Goal: Information Seeking & Learning: Learn about a topic

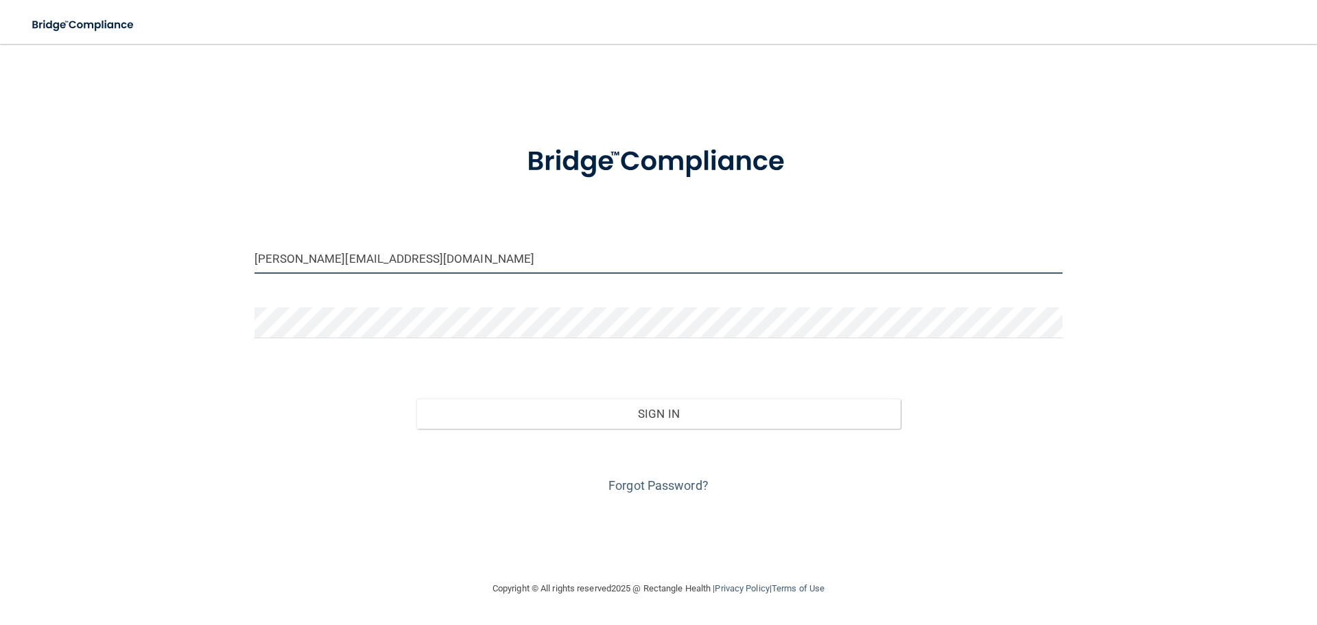
click at [598, 272] on input "[PERSON_NAME][EMAIL_ADDRESS][DOMAIN_NAME]" at bounding box center [658, 258] width 808 height 31
type input "[EMAIL_ADDRESS][DOMAIN_NAME]"
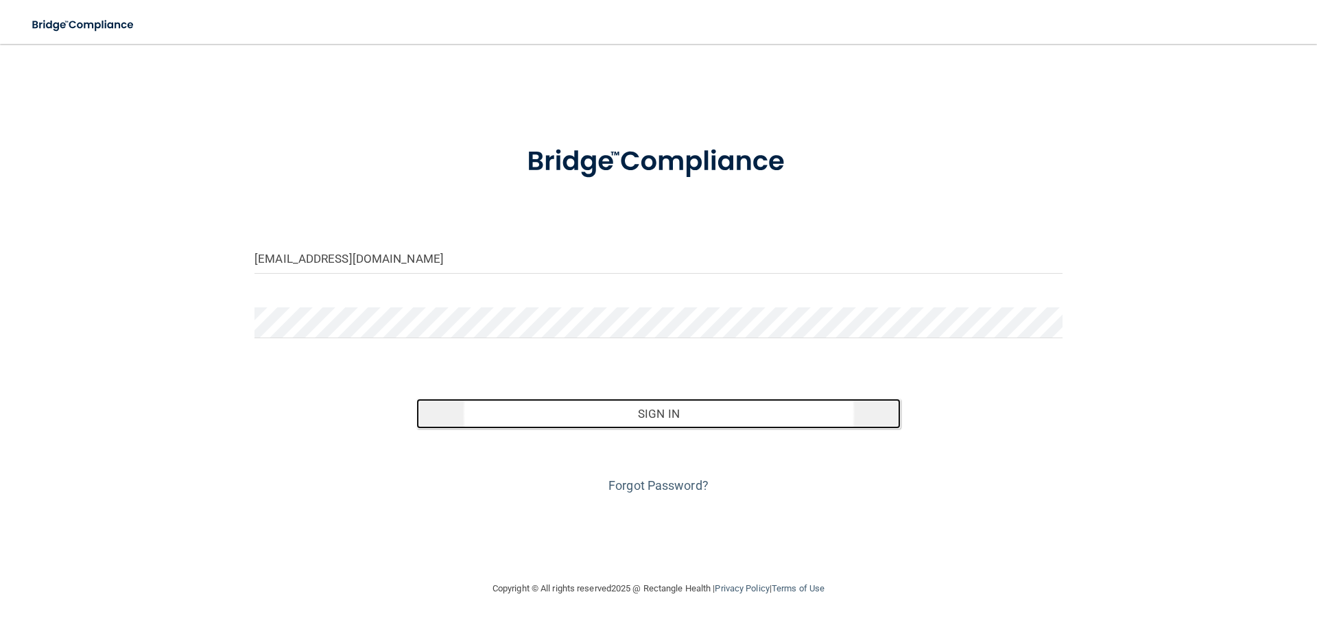
click at [677, 405] on button "Sign In" at bounding box center [658, 414] width 485 height 30
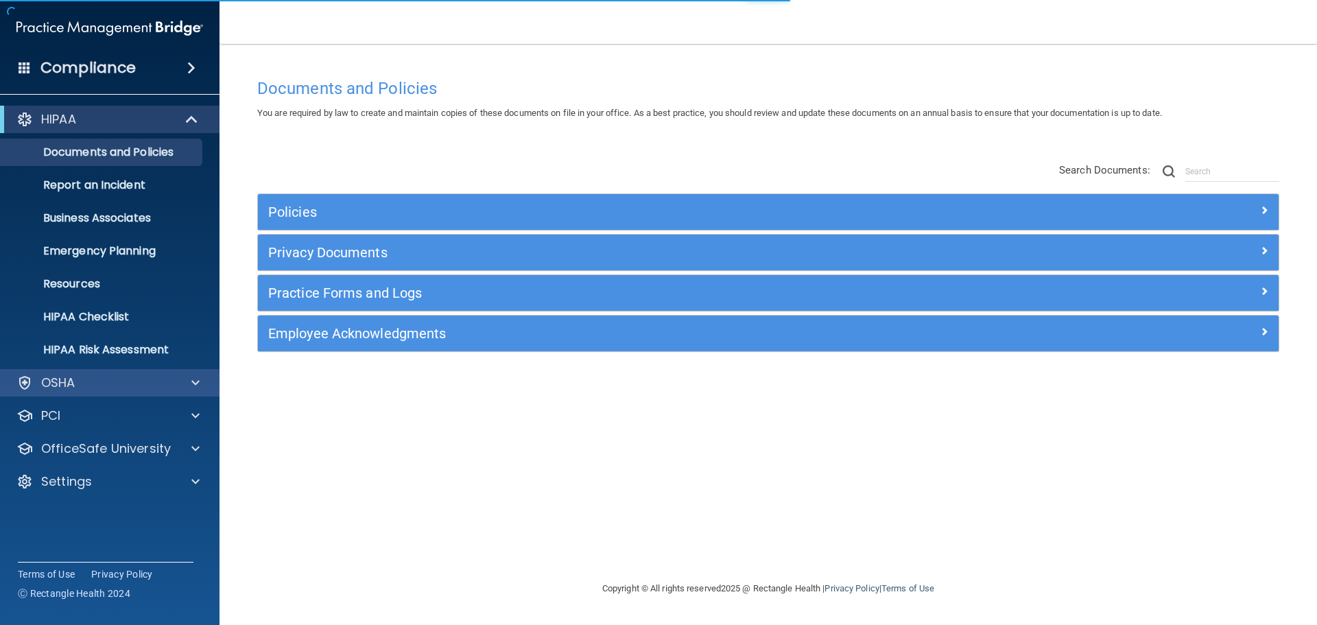
click at [180, 369] on div "OSHA" at bounding box center [110, 382] width 220 height 27
click at [128, 386] on div "OSHA" at bounding box center [91, 383] width 170 height 16
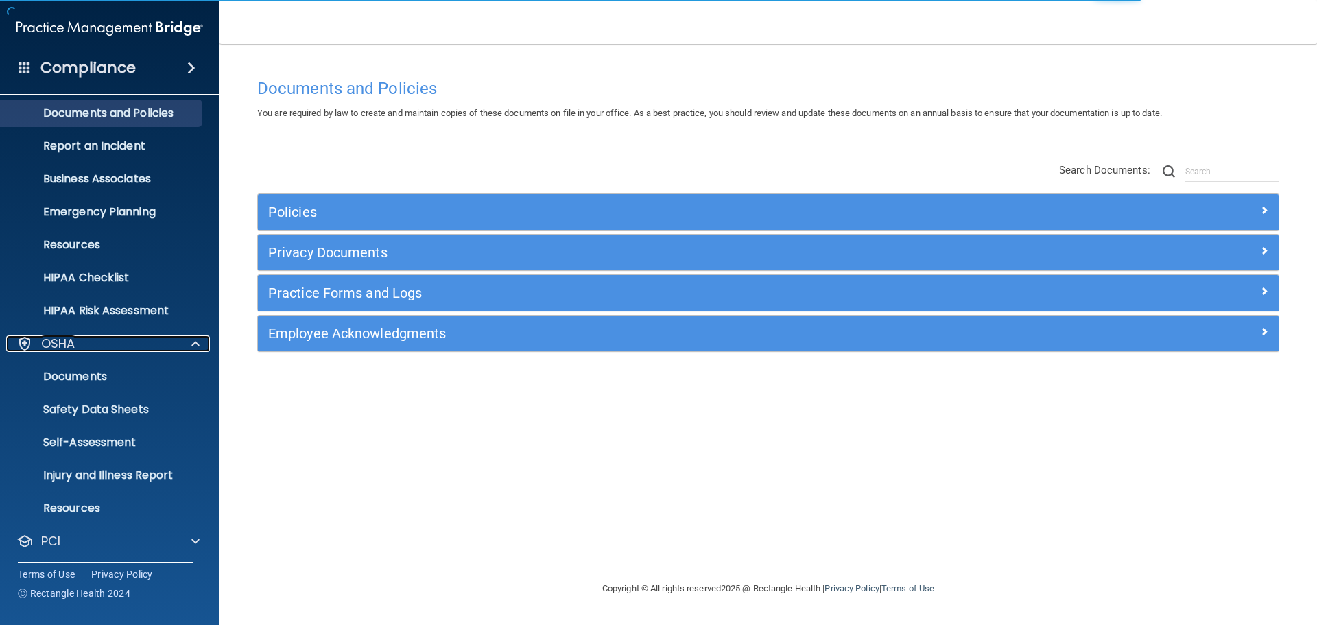
scroll to position [109, 0]
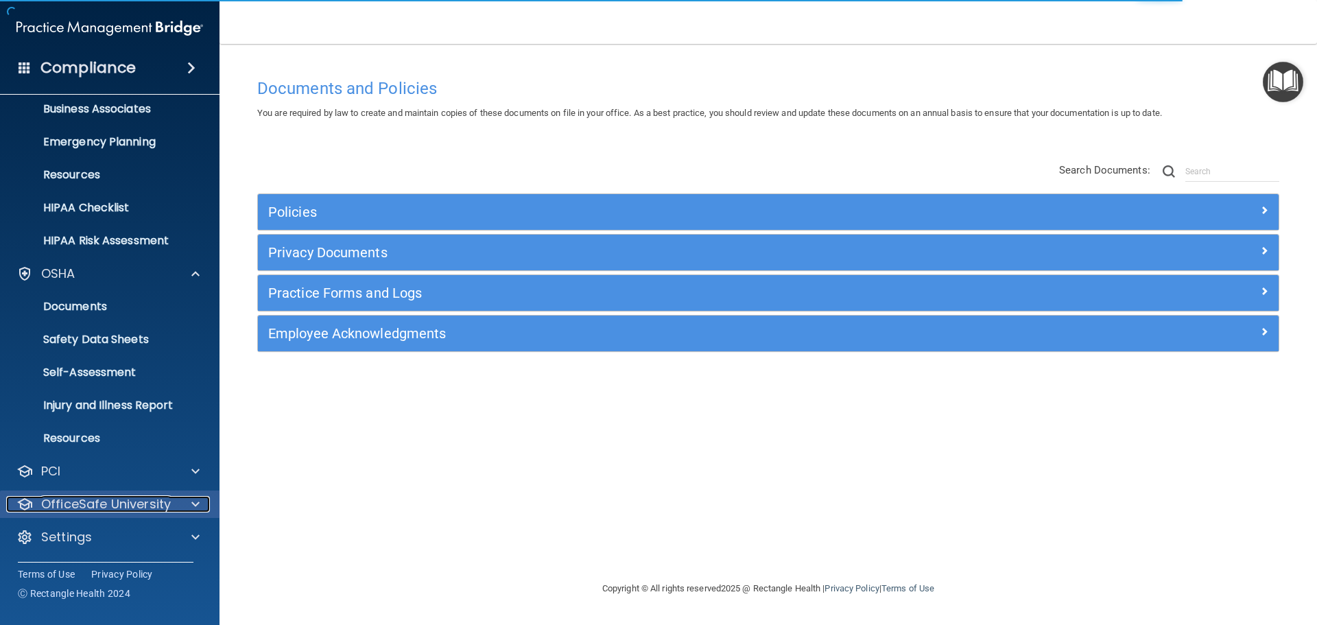
click at [93, 502] on p "OfficeSafe University" at bounding box center [106, 504] width 130 height 16
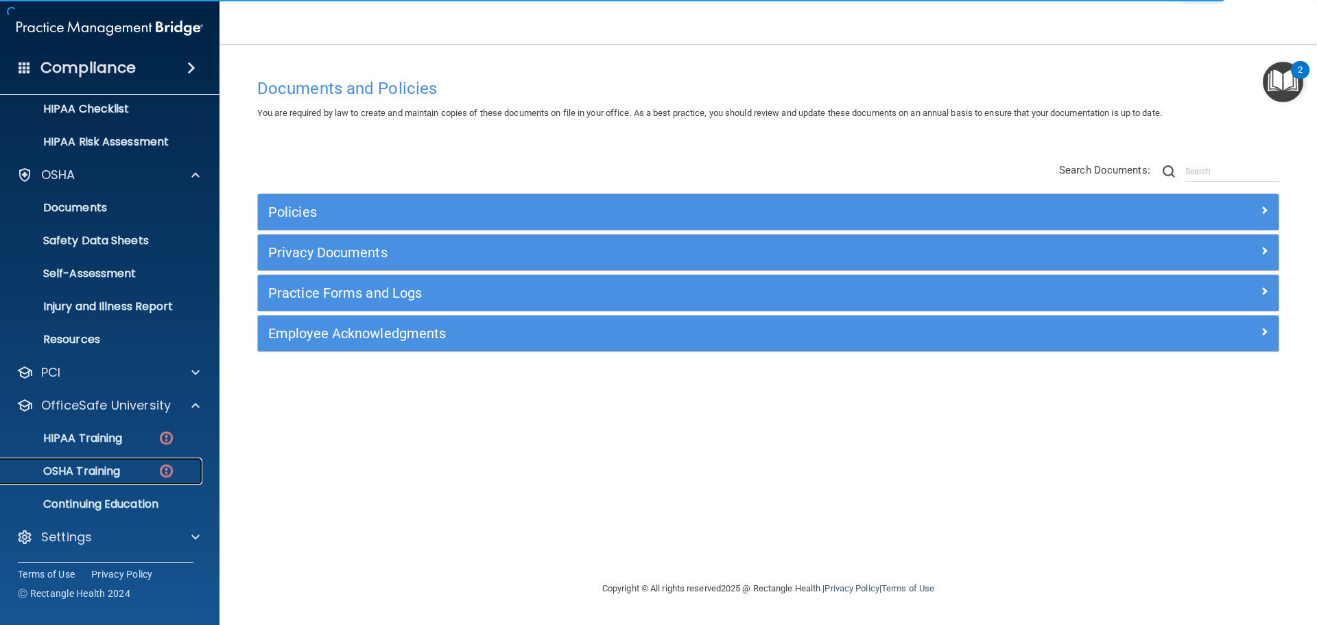
click at [90, 472] on p "OSHA Training" at bounding box center [64, 471] width 111 height 14
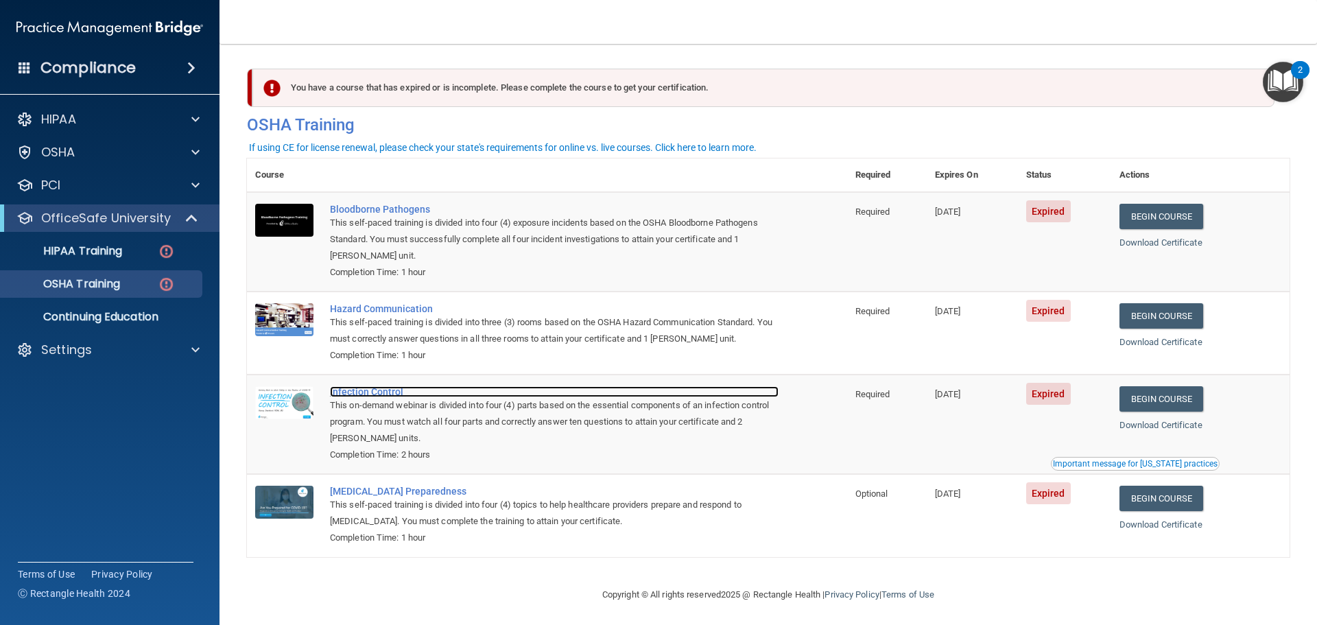
click at [388, 396] on div "Infection Control" at bounding box center [554, 391] width 449 height 11
